Goal: Information Seeking & Learning: Learn about a topic

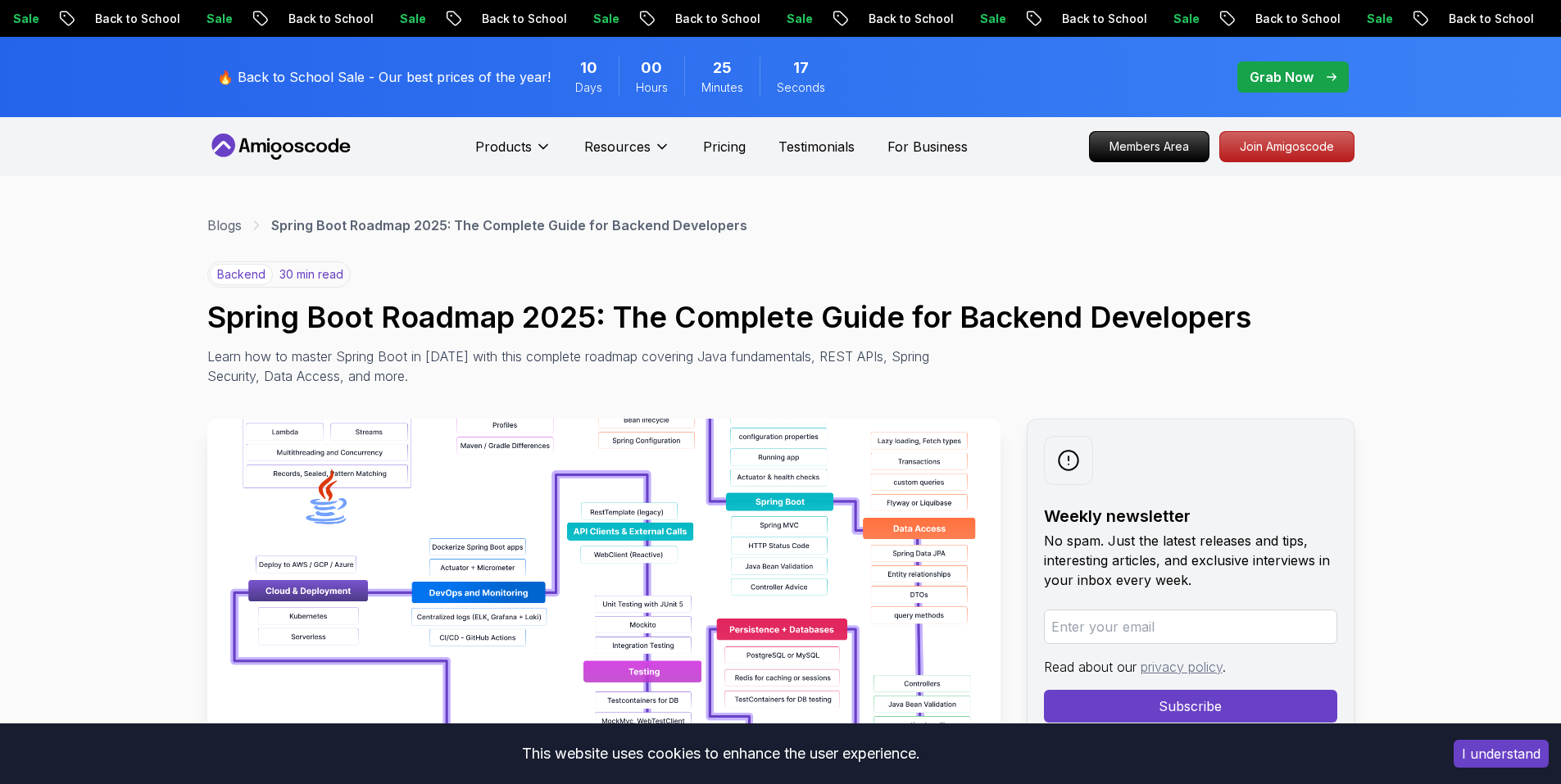
scroll to position [89, 0]
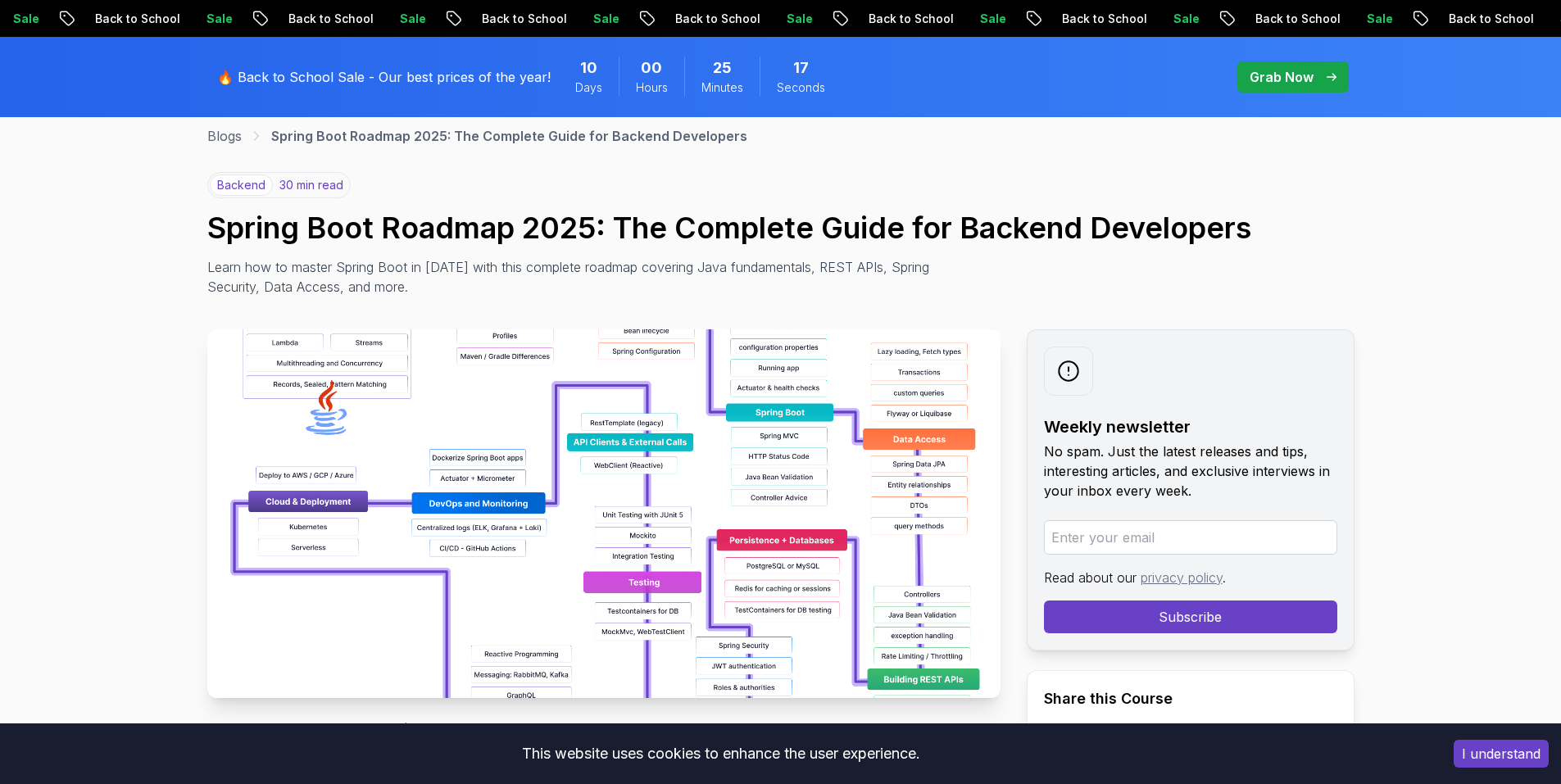
click at [974, 358] on img at bounding box center [604, 513] width 793 height 369
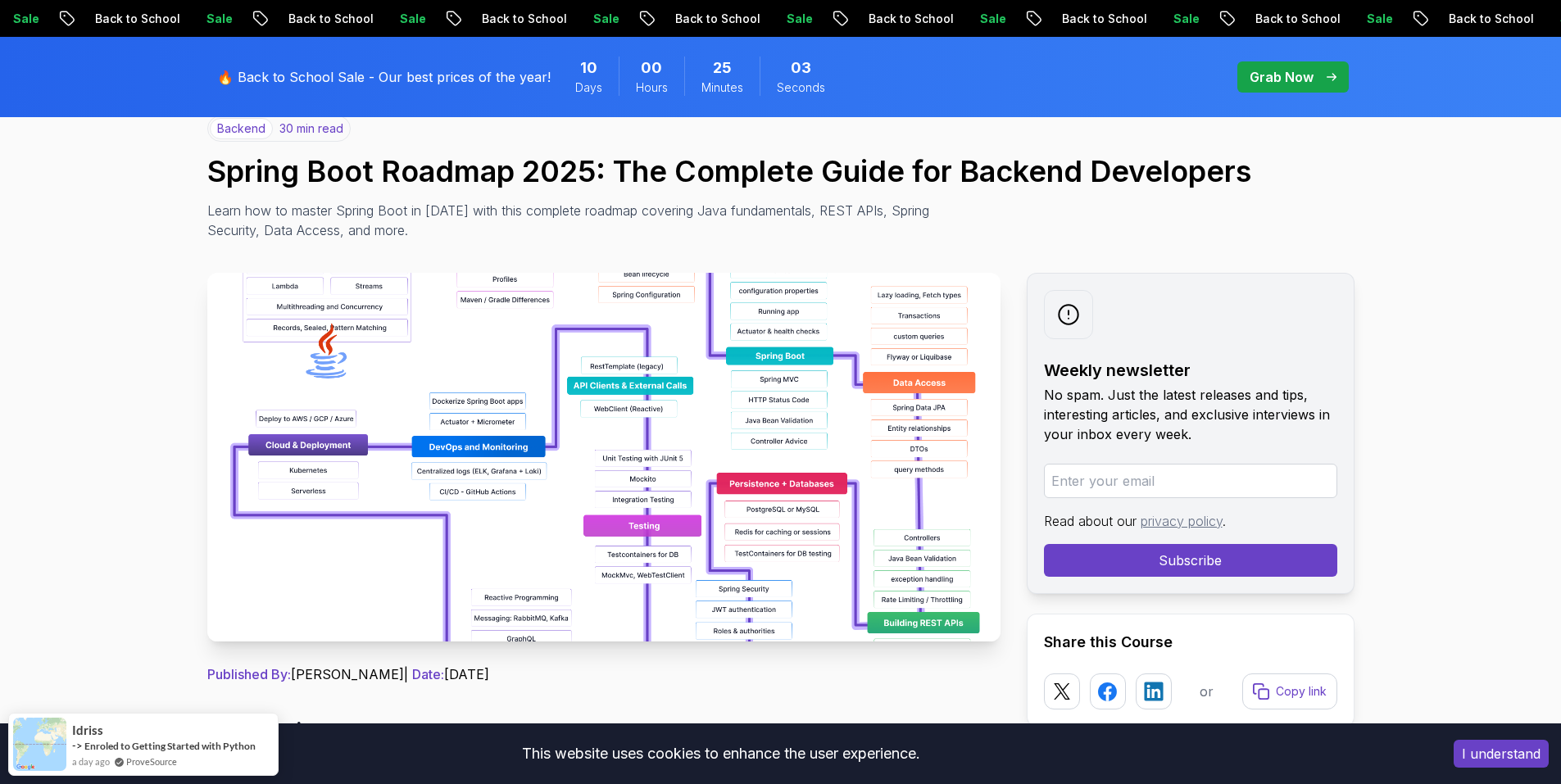
scroll to position [65, 0]
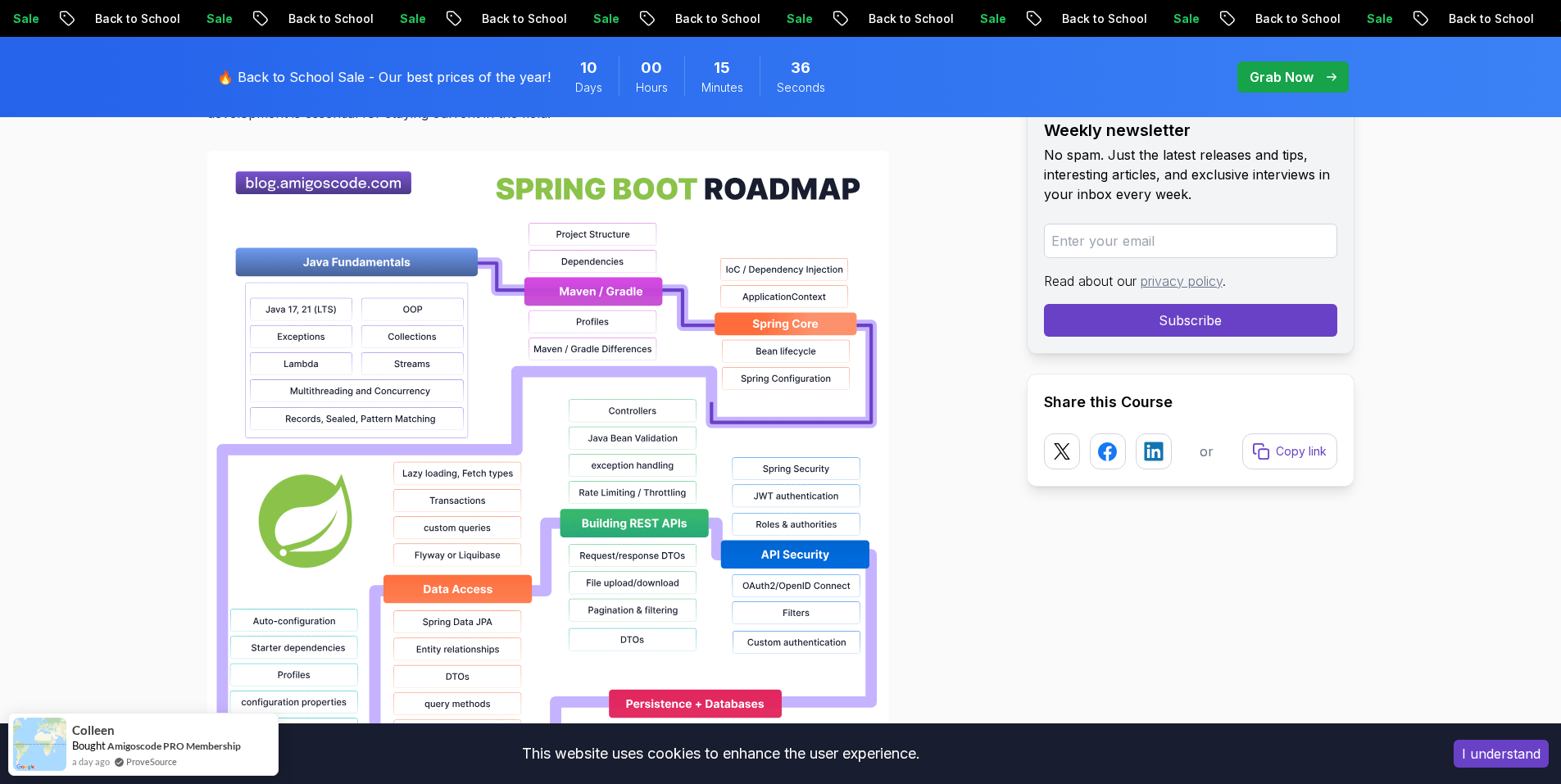
scroll to position [1191, 0]
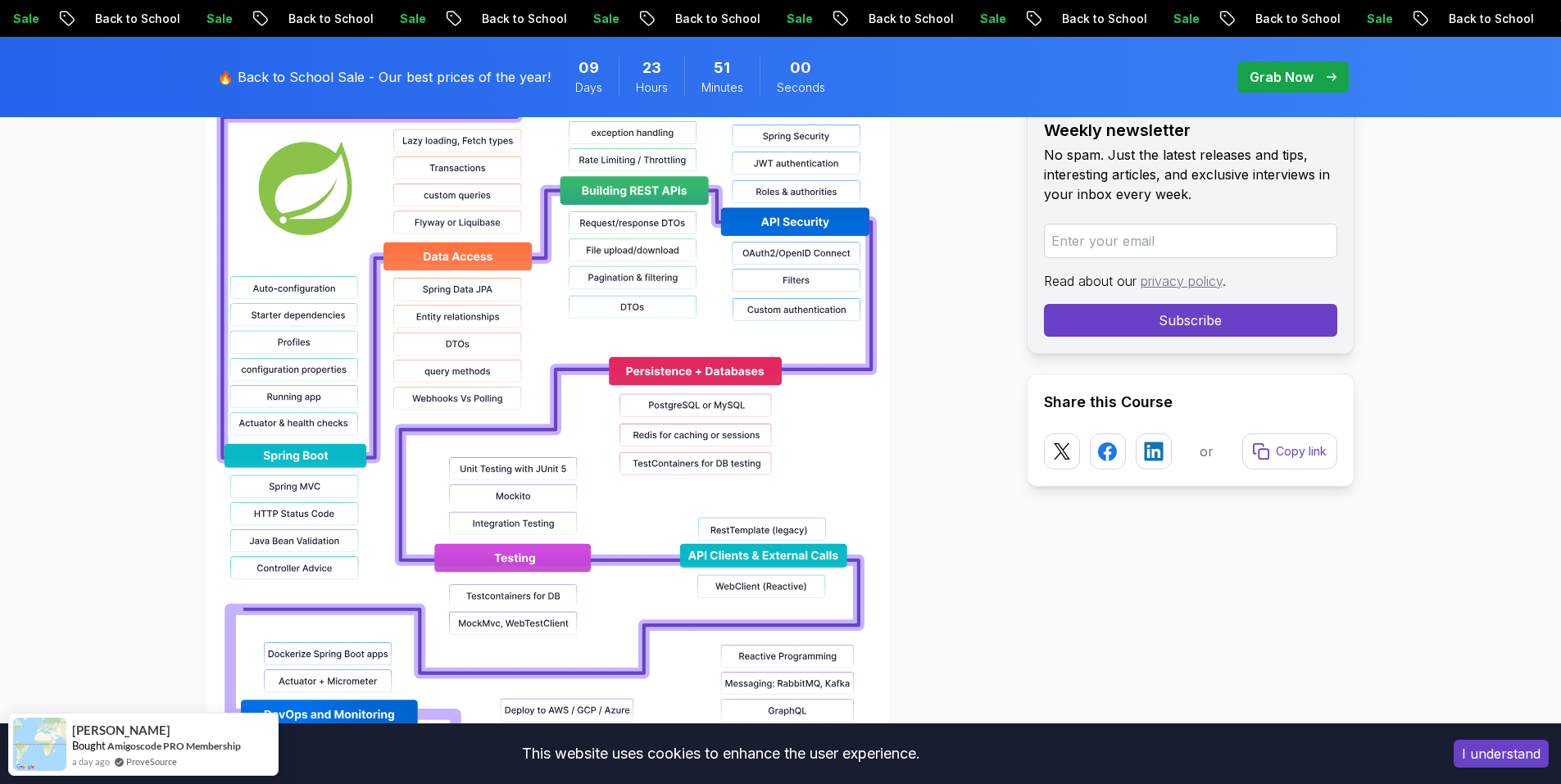
scroll to position [1477, 0]
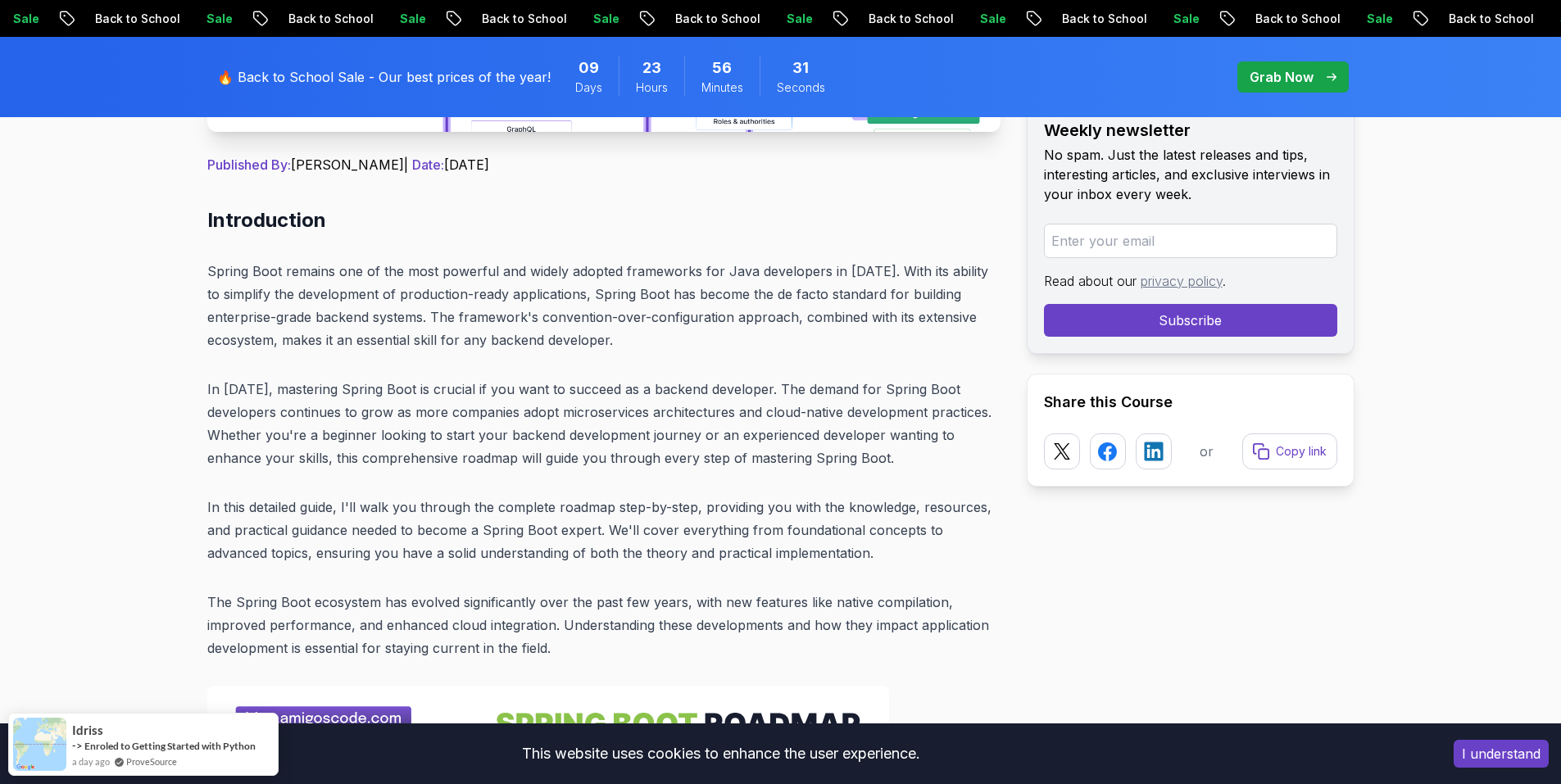
scroll to position [661, 0]
